Goal: Task Accomplishment & Management: Manage account settings

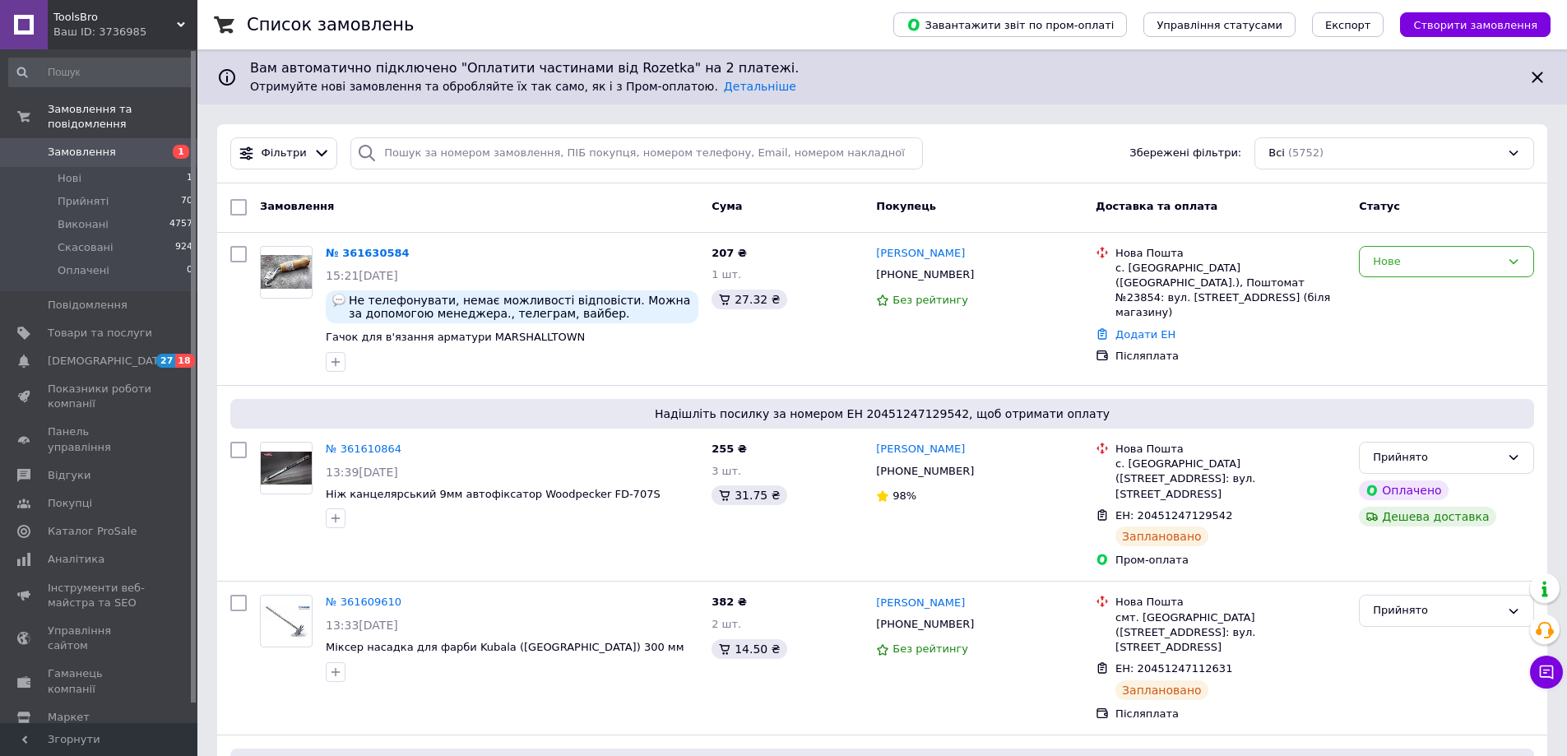
drag, startPoint x: 781, startPoint y: 788, endPoint x: 770, endPoint y: 788, distance: 10.7
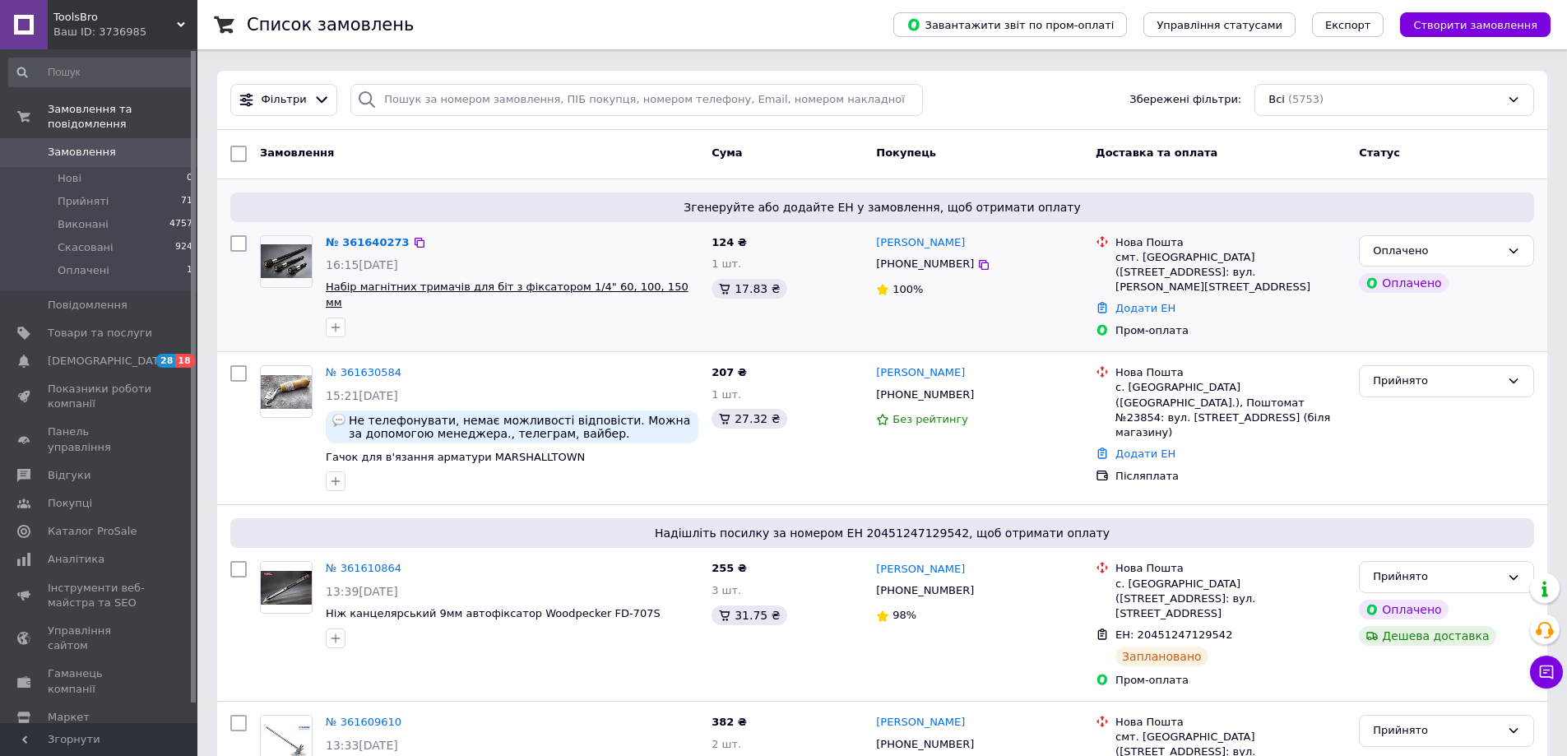
scroll to position [82, 0]
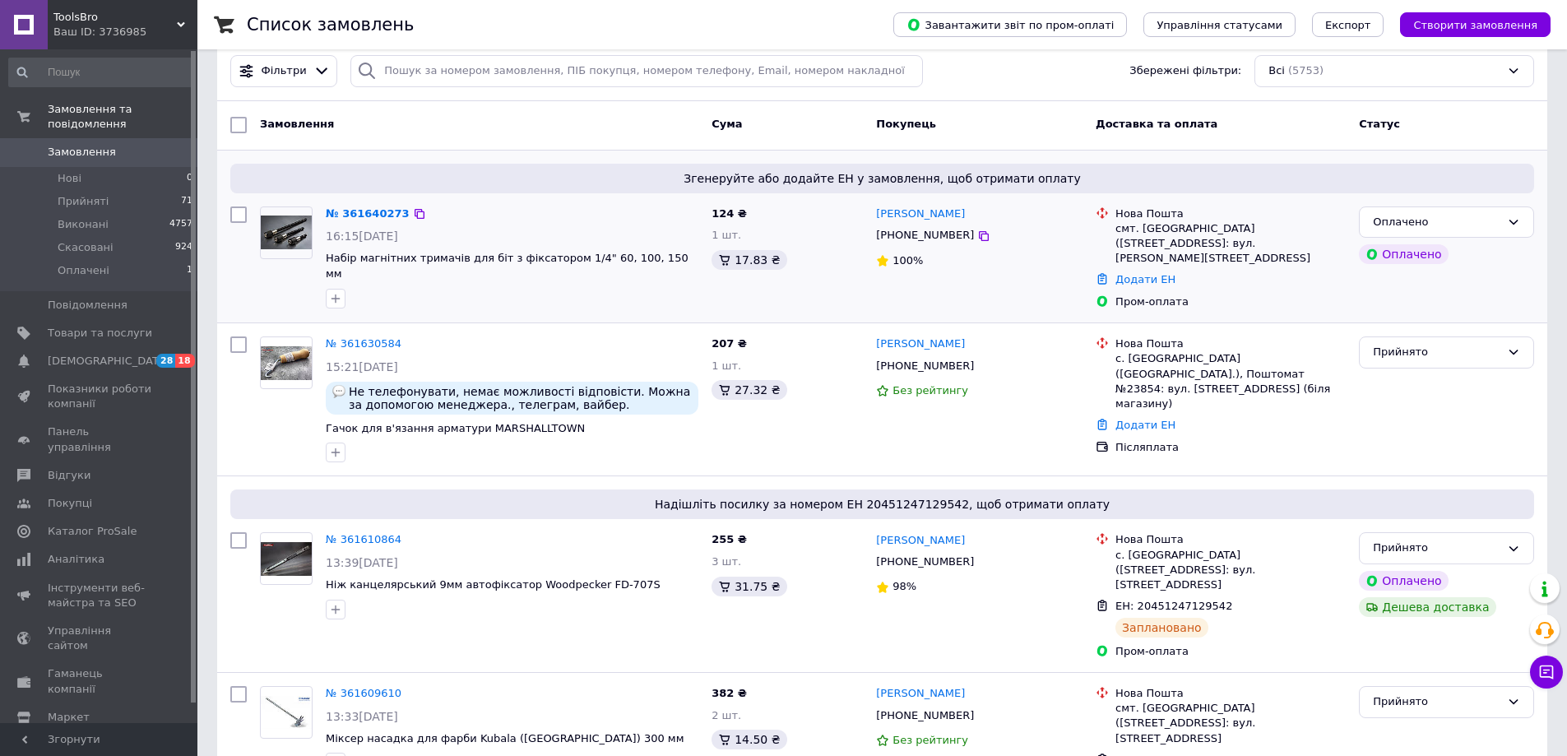
click at [610, 194] on div "Згенеруйте або додайте ЕН у замовлення, щоб отримати оплату № 361640273 16:15, …" at bounding box center [882, 237] width 1330 height 173
